Goal: Navigation & Orientation: Find specific page/section

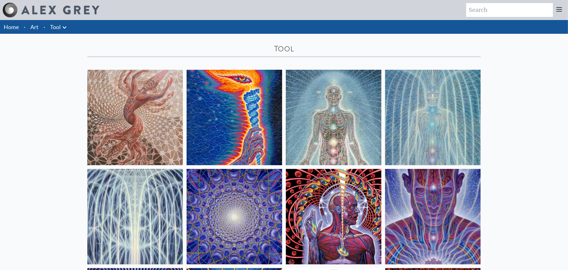
click at [37, 29] on link "Art" at bounding box center [34, 27] width 8 height 9
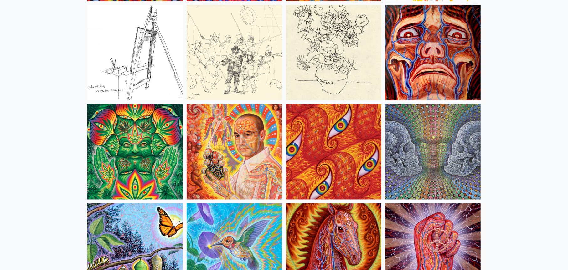
scroll to position [3004, 0]
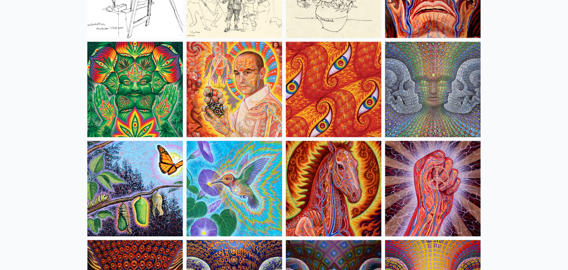
click at [319, 166] on img at bounding box center [333, 188] width 95 height 95
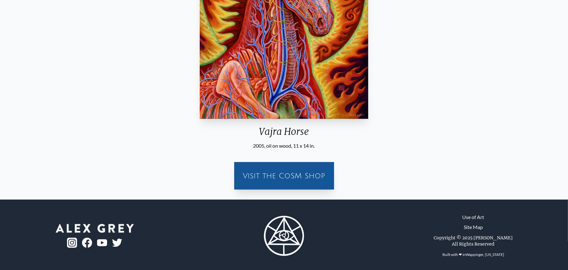
scroll to position [158, 0]
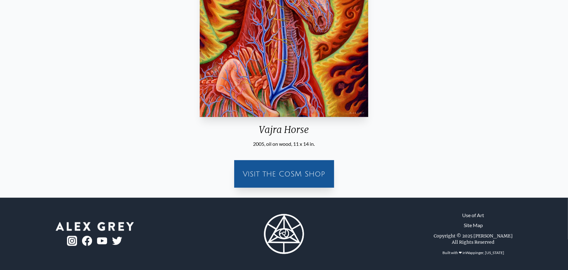
click at [312, 178] on div "Visit the CoSM Shop" at bounding box center [284, 174] width 92 height 20
